Goal: Navigation & Orientation: Find specific page/section

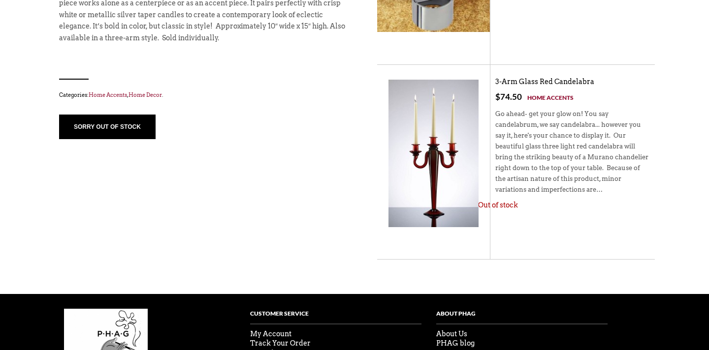
scroll to position [465, 0]
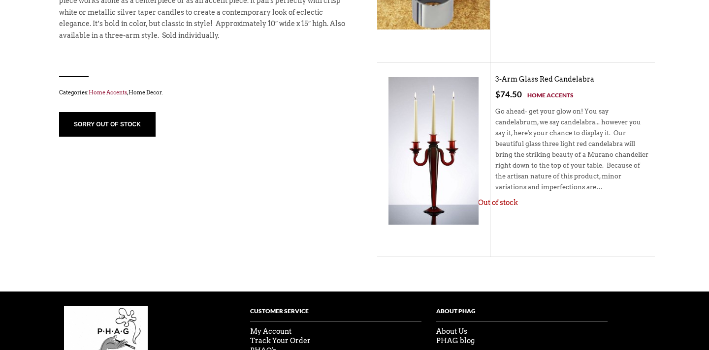
click at [148, 94] on link "Home Decor" at bounding box center [144, 92] width 33 height 7
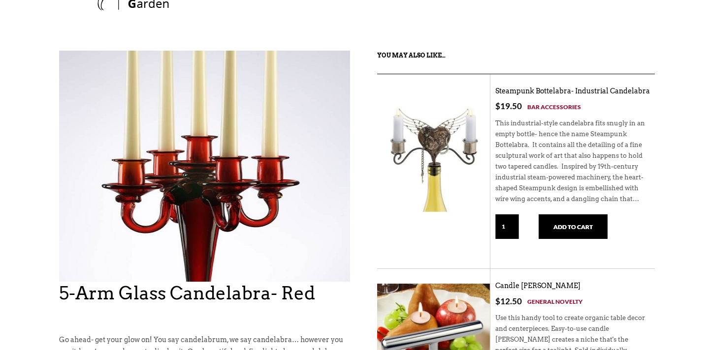
scroll to position [66, 0]
